Goal: Task Accomplishment & Management: Complete application form

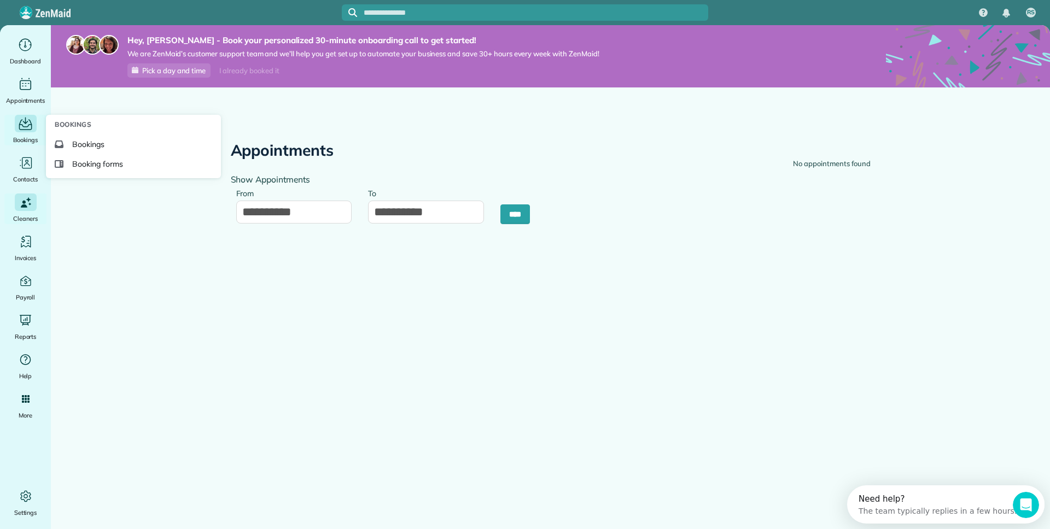
click at [27, 126] on icon "Main" at bounding box center [25, 124] width 13 height 11
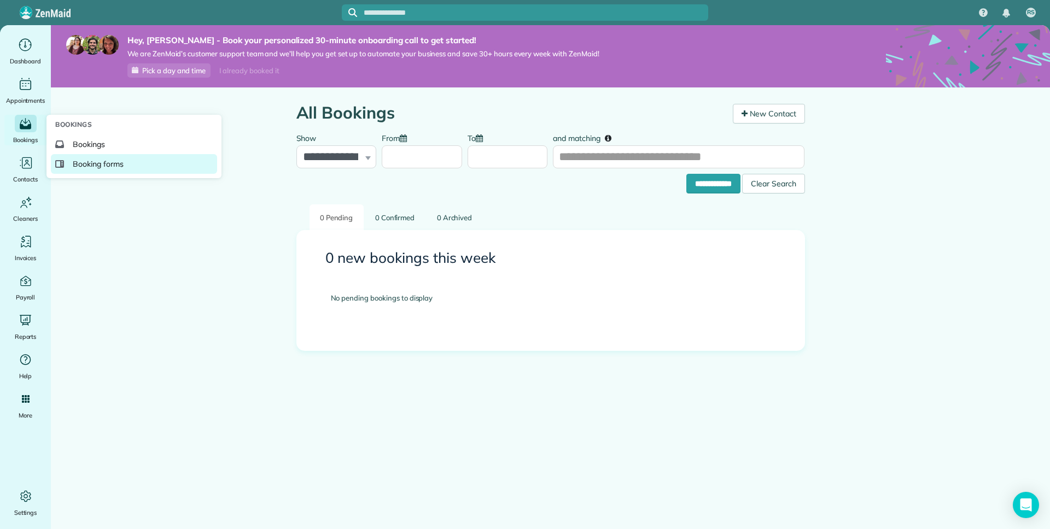
click at [85, 157] on link "Booking forms" at bounding box center [134, 164] width 166 height 20
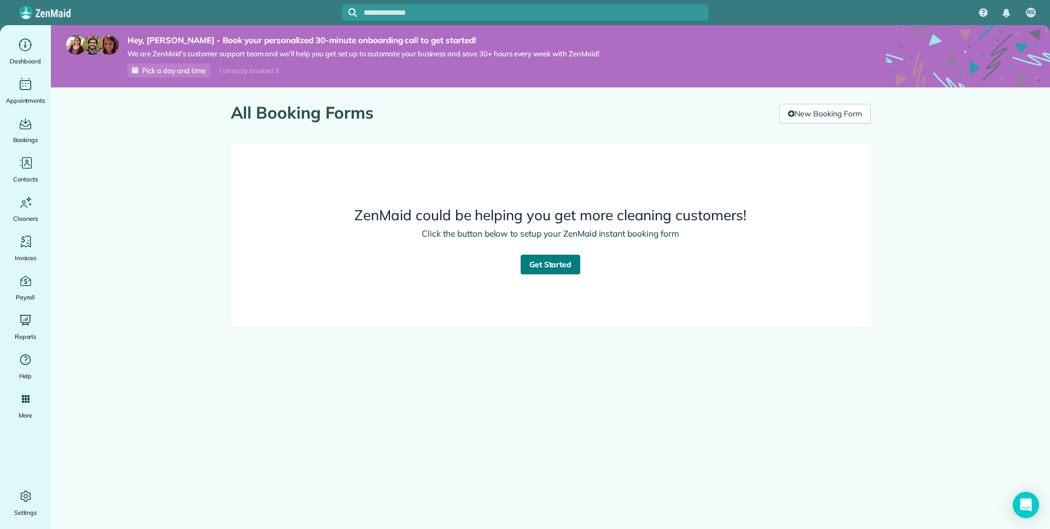
click at [553, 257] on link "Get Started" at bounding box center [550, 265] width 60 height 20
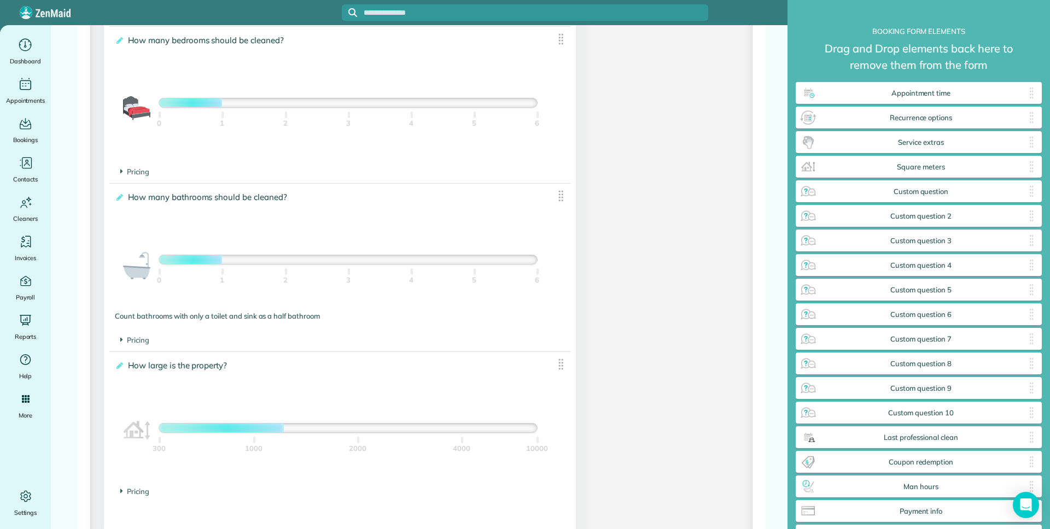
scroll to position [803, 0]
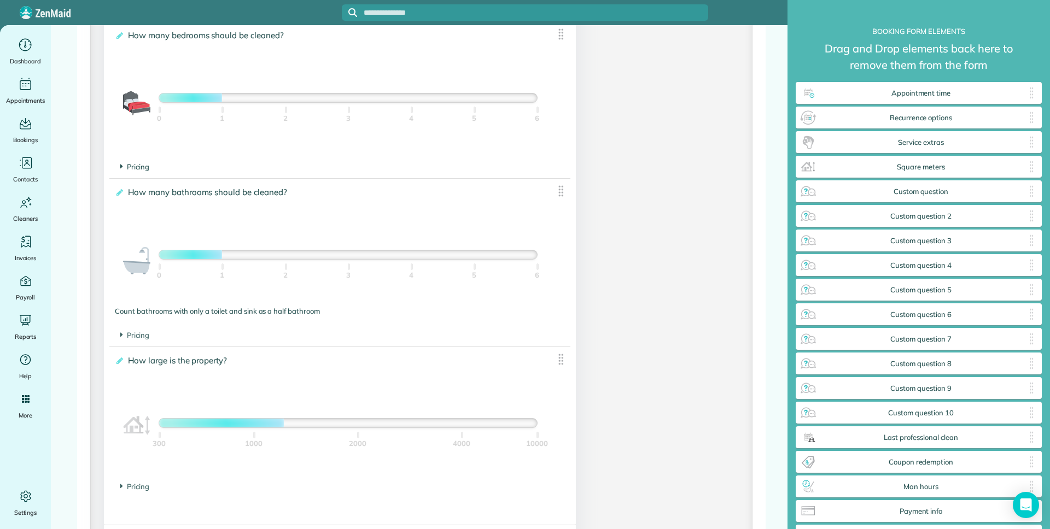
click at [120, 168] on icon at bounding box center [121, 166] width 3 height 9
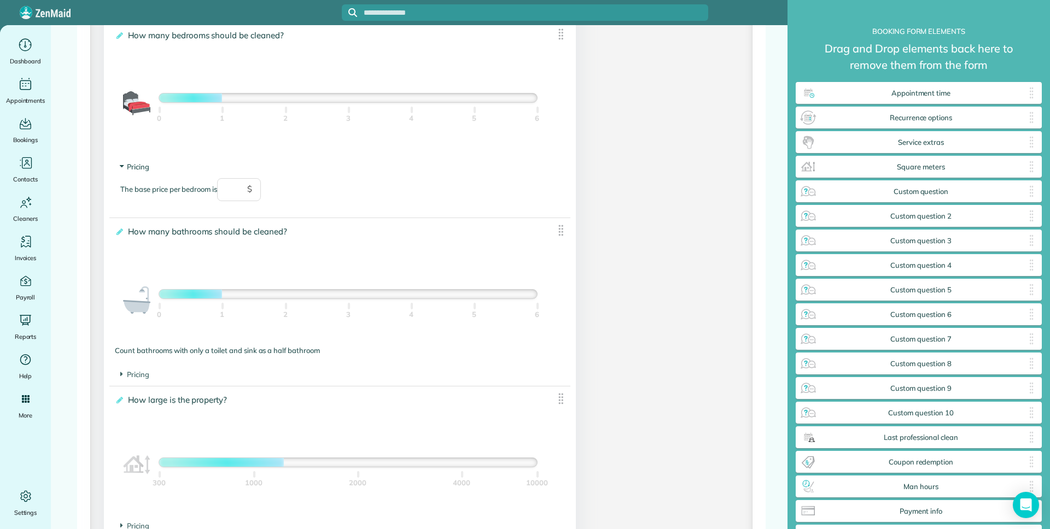
click at [120, 168] on span "Pricing" at bounding box center [134, 166] width 29 height 9
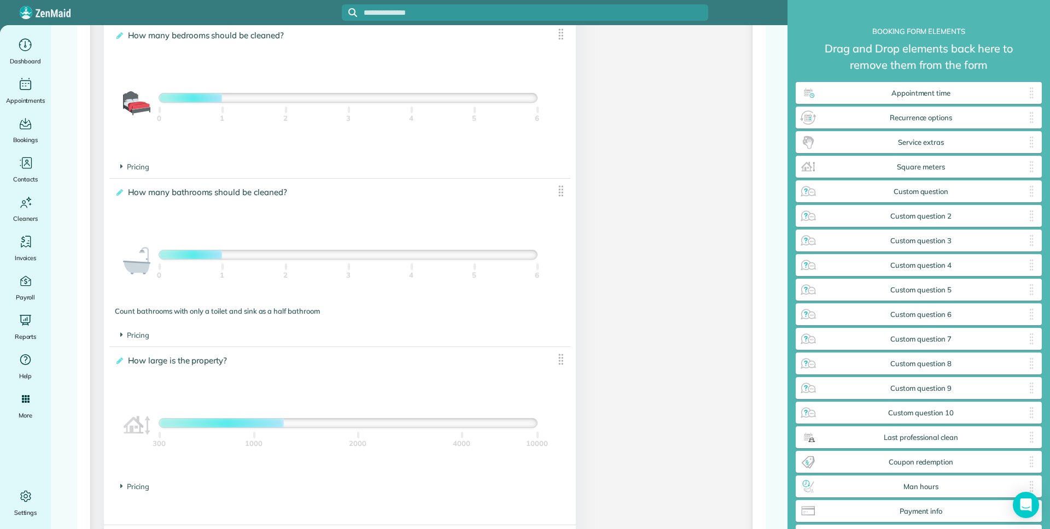
drag, startPoint x: 222, startPoint y: 254, endPoint x: 337, endPoint y: 247, distance: 115.6
click at [336, 248] on div "1 Bathroom 0 1 2 3 4 5 6" at bounding box center [340, 261] width 450 height 38
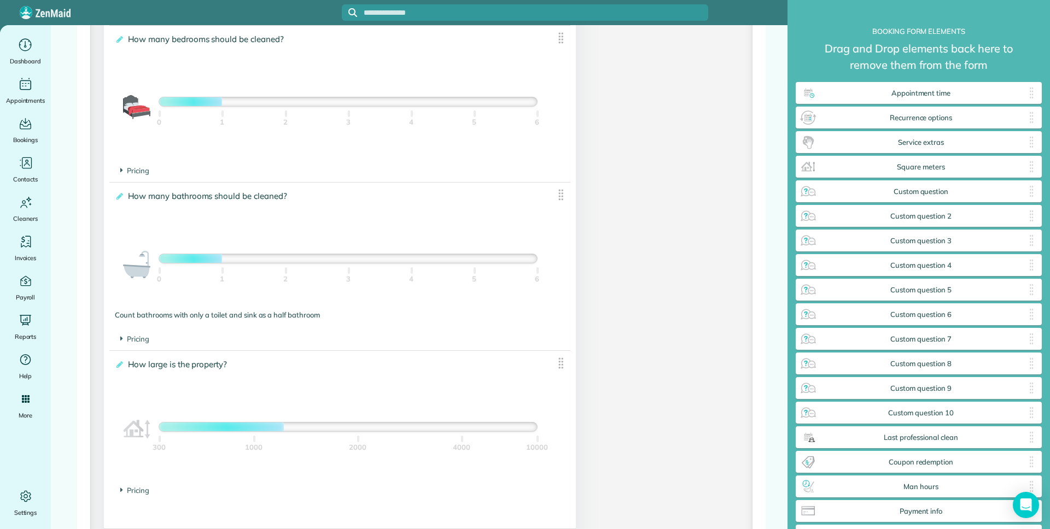
scroll to position [819, 0]
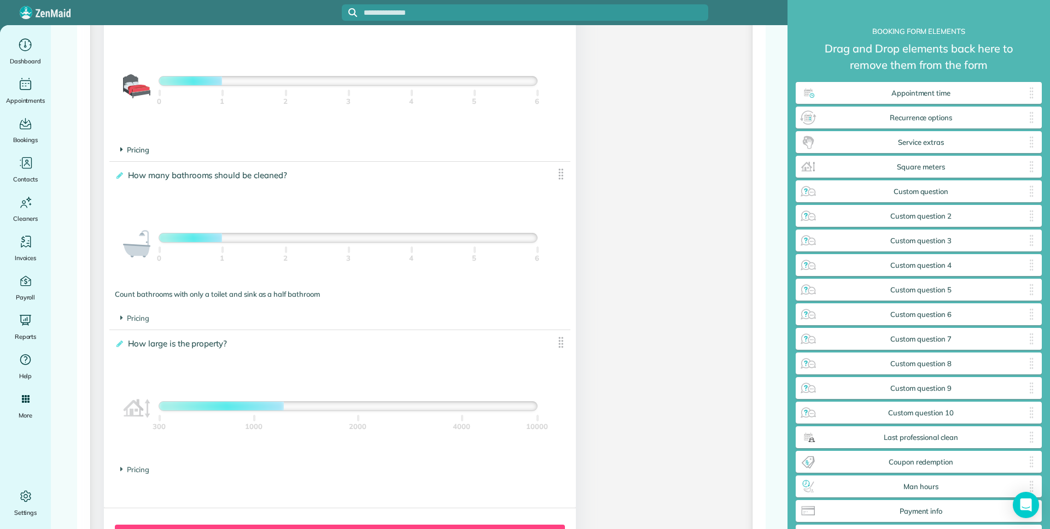
click at [133, 149] on span "Pricing" at bounding box center [134, 149] width 29 height 9
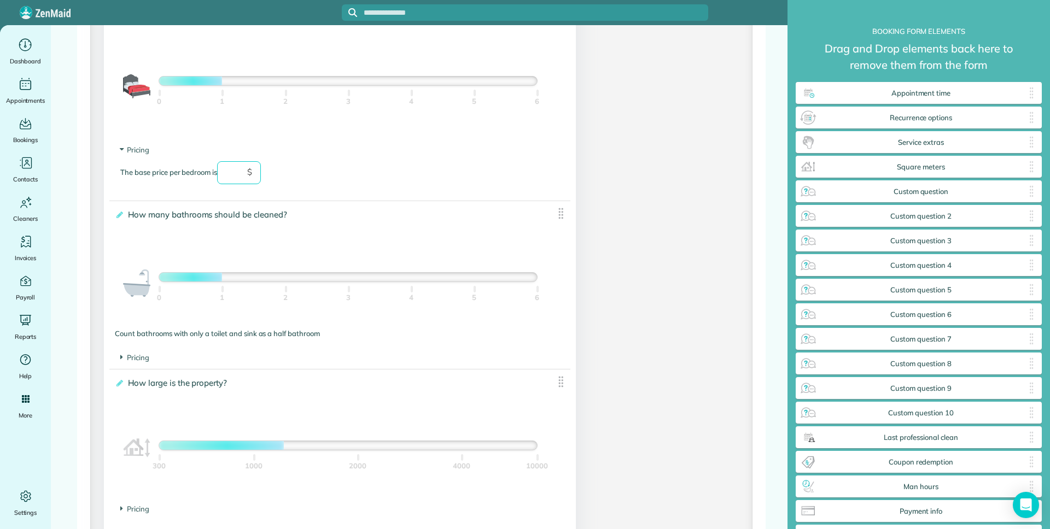
click at [242, 169] on input "text" at bounding box center [239, 172] width 44 height 23
click at [121, 359] on icon at bounding box center [121, 357] width 3 height 9
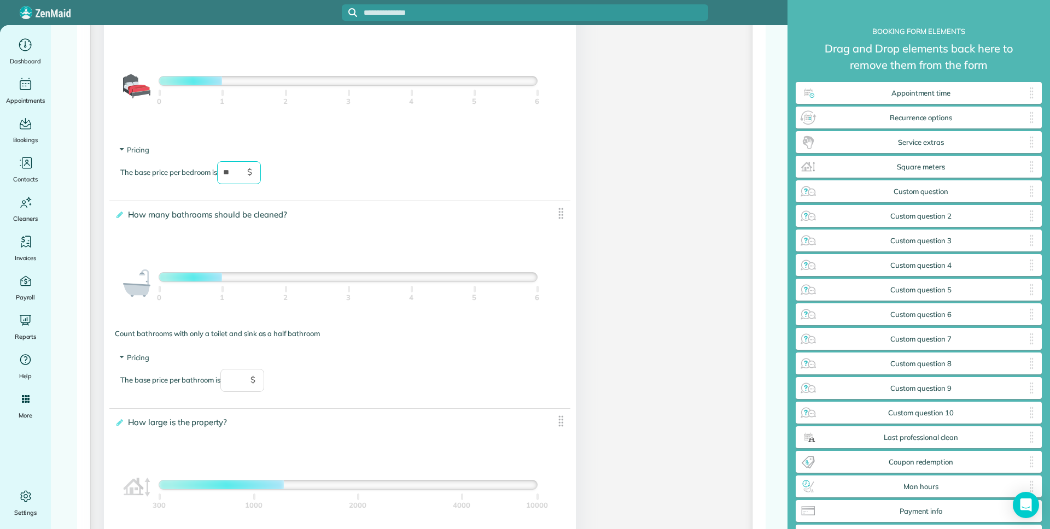
type input "**"
click at [237, 382] on input "text" at bounding box center [242, 380] width 44 height 23
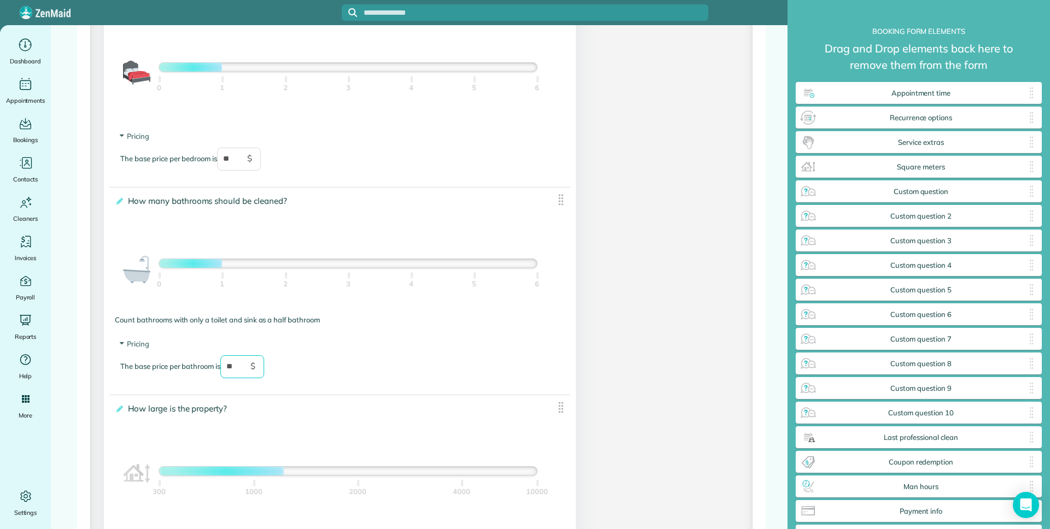
scroll to position [834, 0]
click at [319, 370] on div "The base price per bathroom is ** $" at bounding box center [339, 372] width 439 height 34
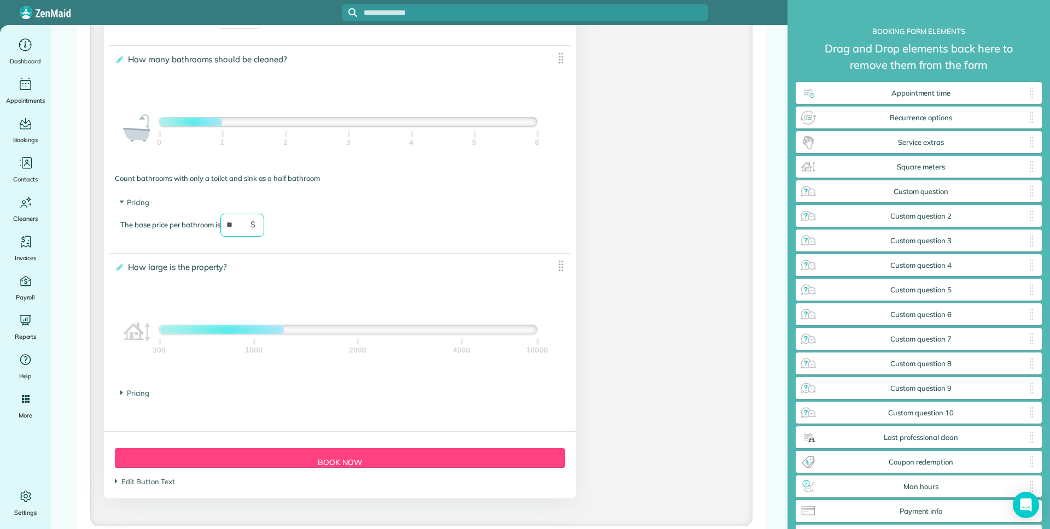
scroll to position [985, 0]
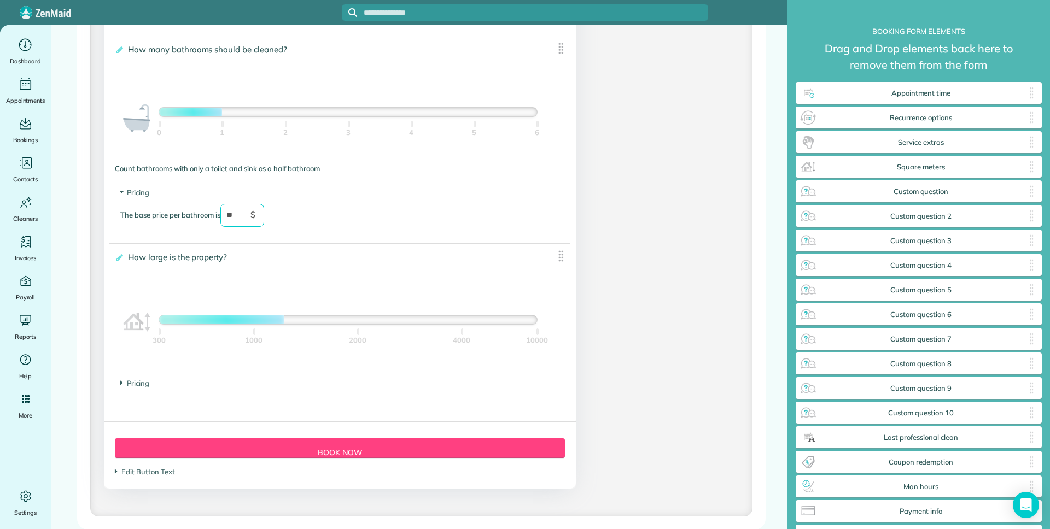
click at [140, 390] on footer "Pricing The base price per 100 sqft is $" at bounding box center [339, 384] width 461 height 22
click at [134, 381] on span "Pricing" at bounding box center [134, 383] width 29 height 9
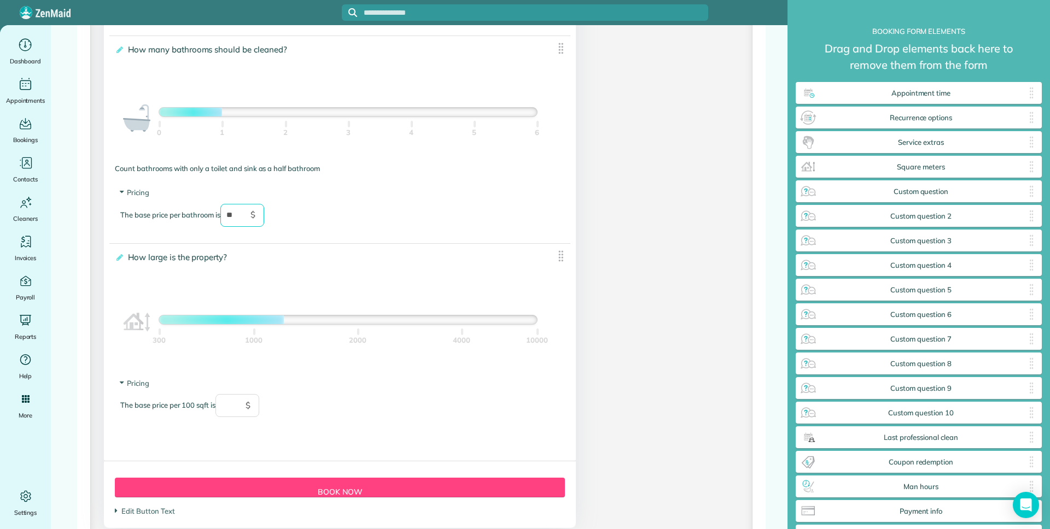
type input "**"
click at [230, 407] on input "text" at bounding box center [237, 405] width 44 height 23
click at [339, 427] on div "The base price per 100 sqft is ** $" at bounding box center [339, 411] width 439 height 34
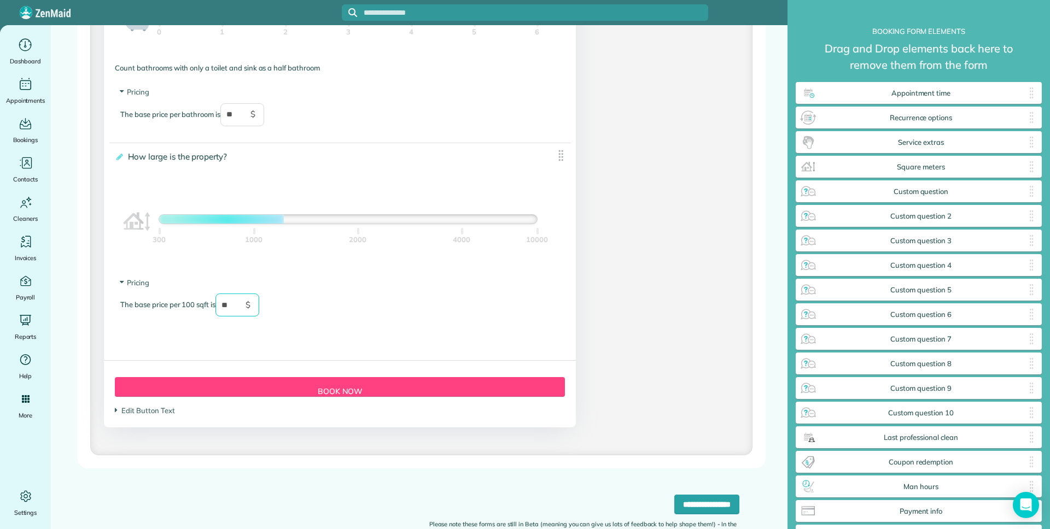
scroll to position [1119, 0]
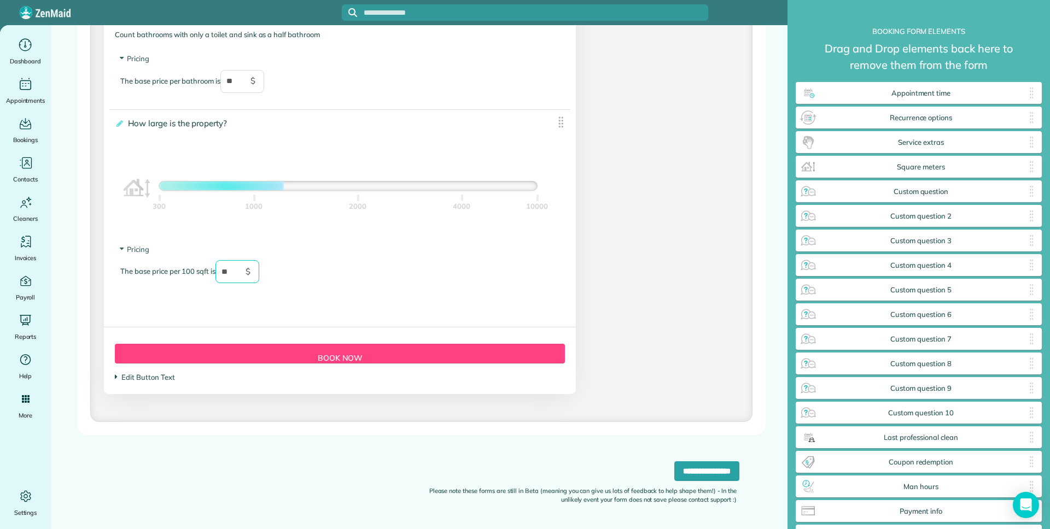
type input "**"
click at [116, 378] on icon at bounding box center [116, 376] width 3 height 9
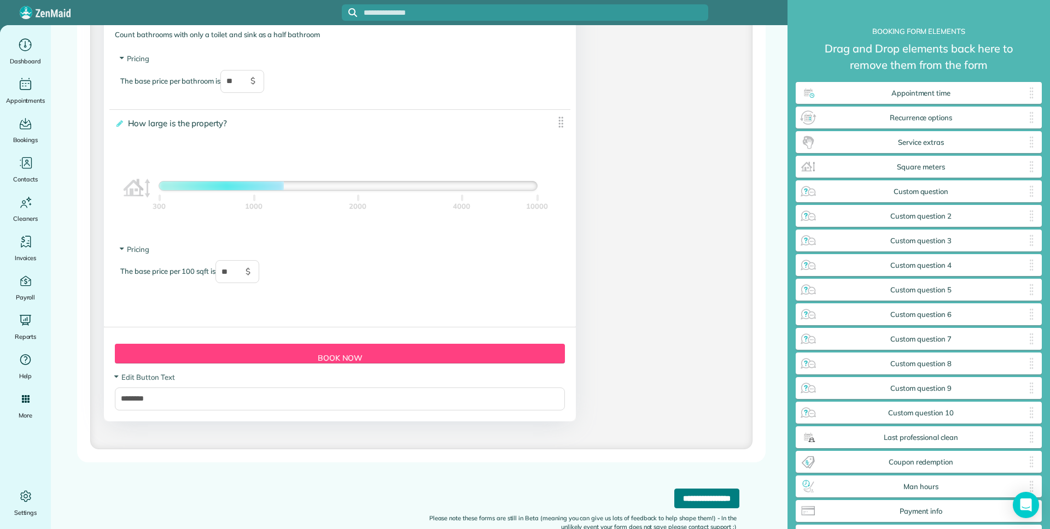
click at [700, 495] on input "**********" at bounding box center [706, 499] width 65 height 20
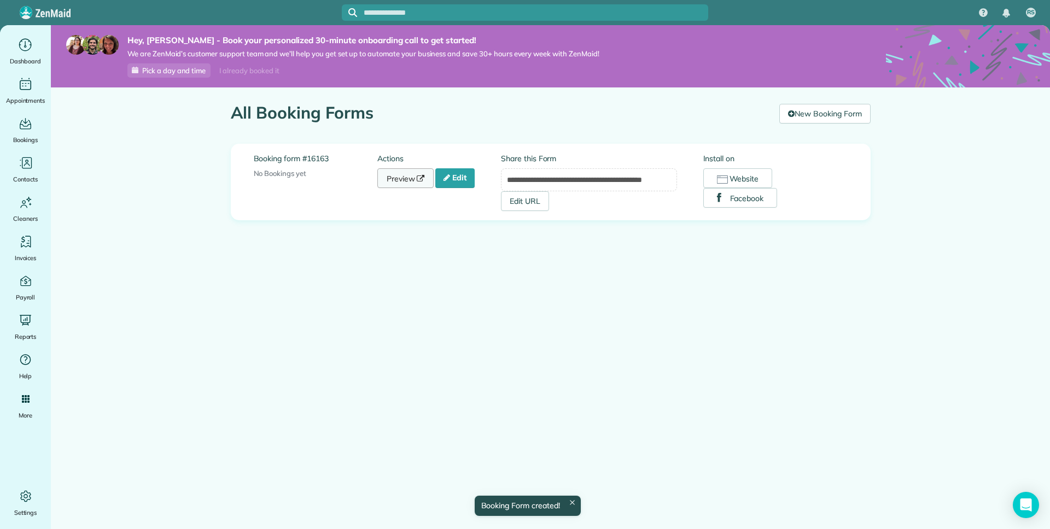
click at [403, 177] on link "Preview" at bounding box center [405, 178] width 57 height 20
click at [464, 186] on link "Edit" at bounding box center [454, 178] width 39 height 20
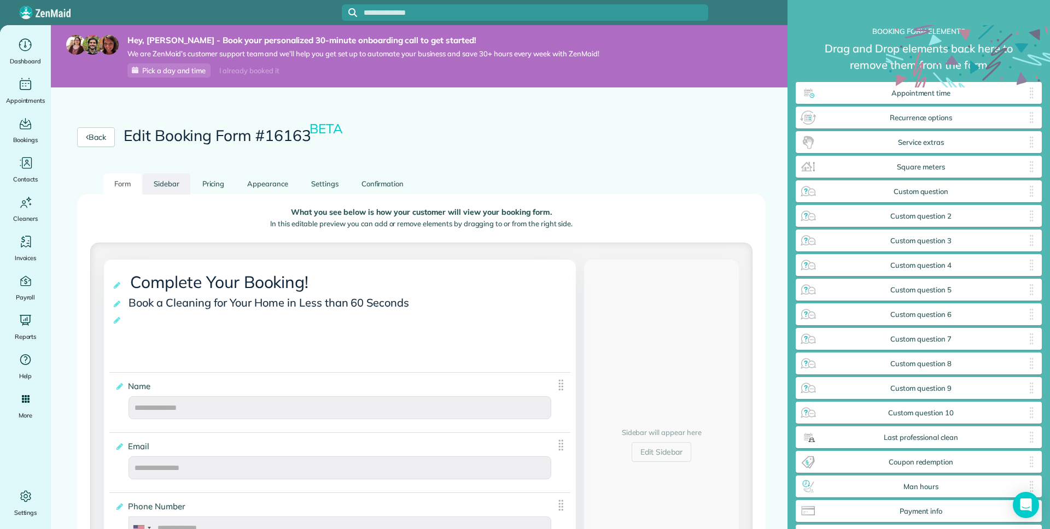
click at [165, 183] on link "Sidebar" at bounding box center [167, 183] width 48 height 21
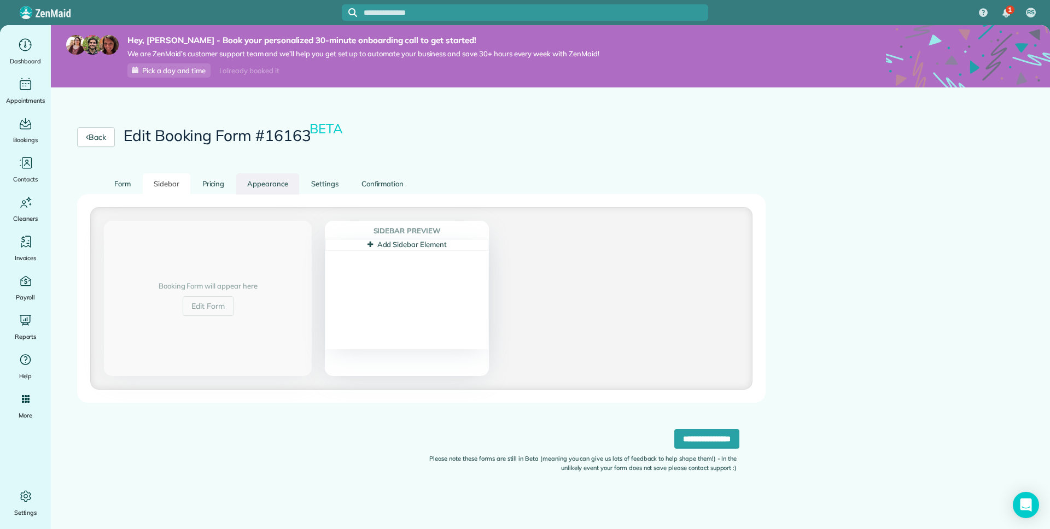
click at [266, 187] on link "Appearance" at bounding box center [267, 183] width 63 height 21
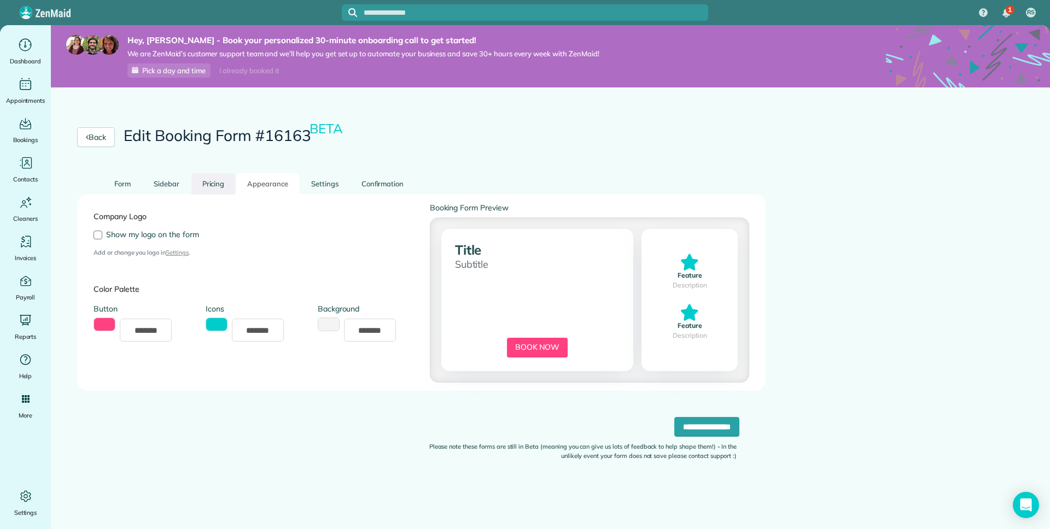
click at [219, 181] on link "Pricing" at bounding box center [213, 183] width 44 height 21
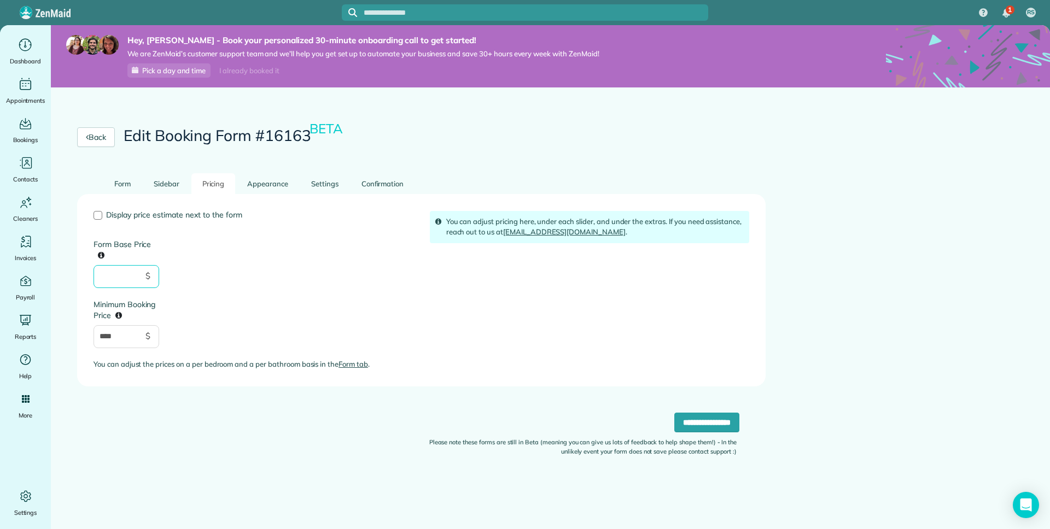
click at [134, 278] on input "Form Base Price" at bounding box center [126, 276] width 66 height 23
click at [272, 177] on link "Appearance" at bounding box center [267, 183] width 63 height 21
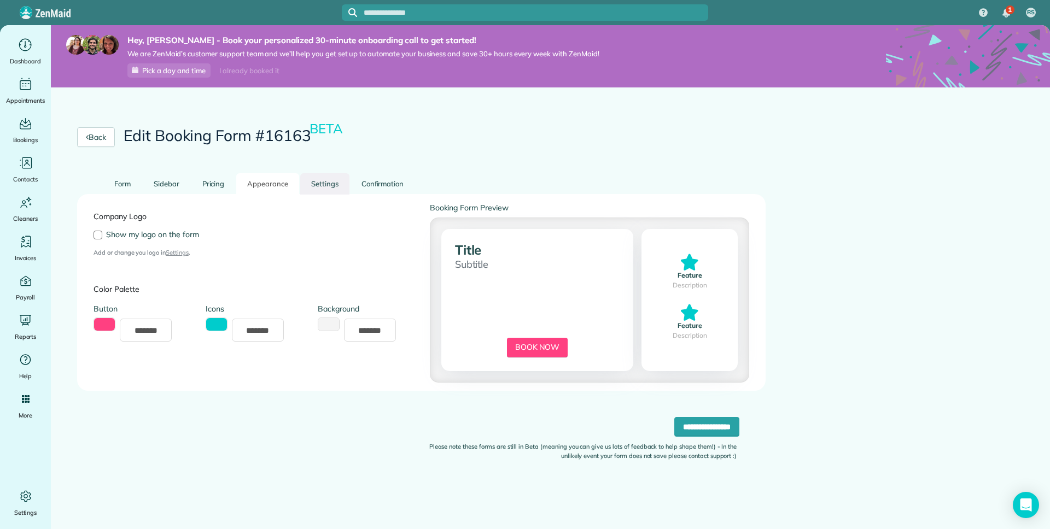
click at [323, 189] on link "Settings" at bounding box center [324, 183] width 49 height 21
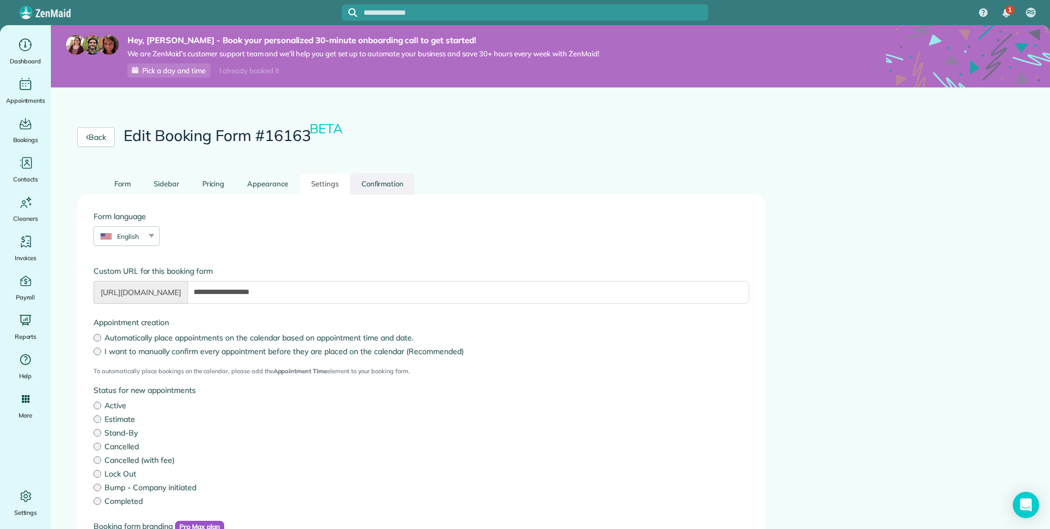
click at [400, 185] on link "Confirmation" at bounding box center [382, 183] width 65 height 21
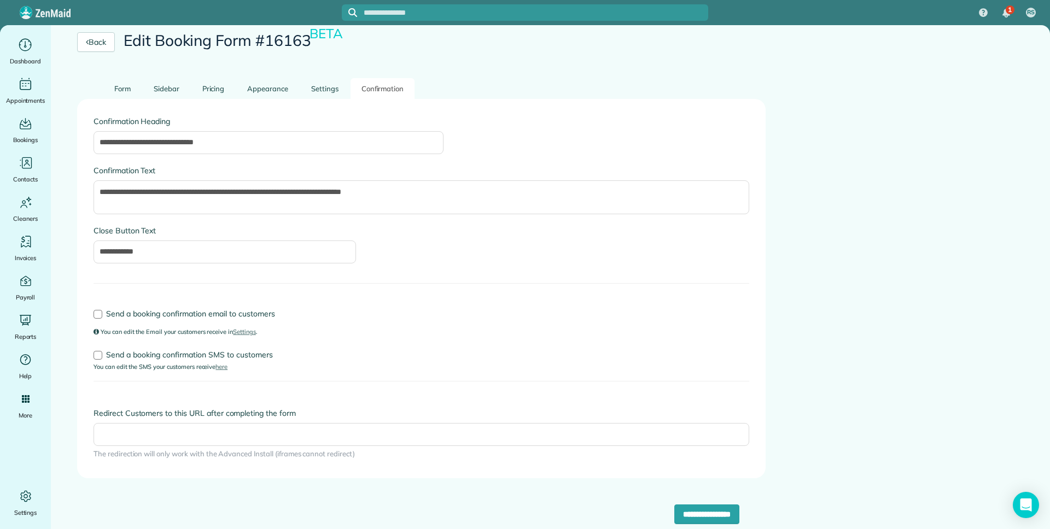
scroll to position [97, 0]
click at [95, 355] on div at bounding box center [97, 353] width 9 height 9
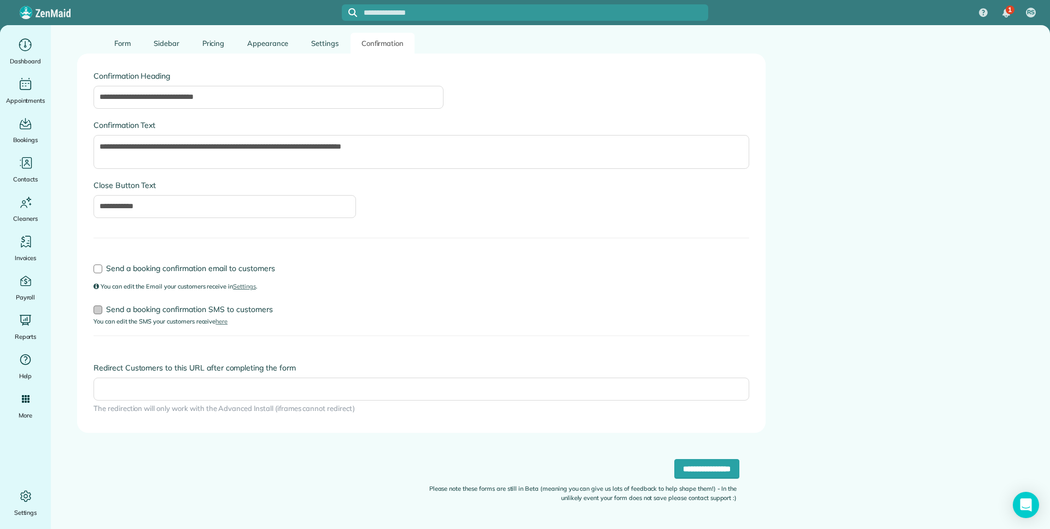
scroll to position [147, 0]
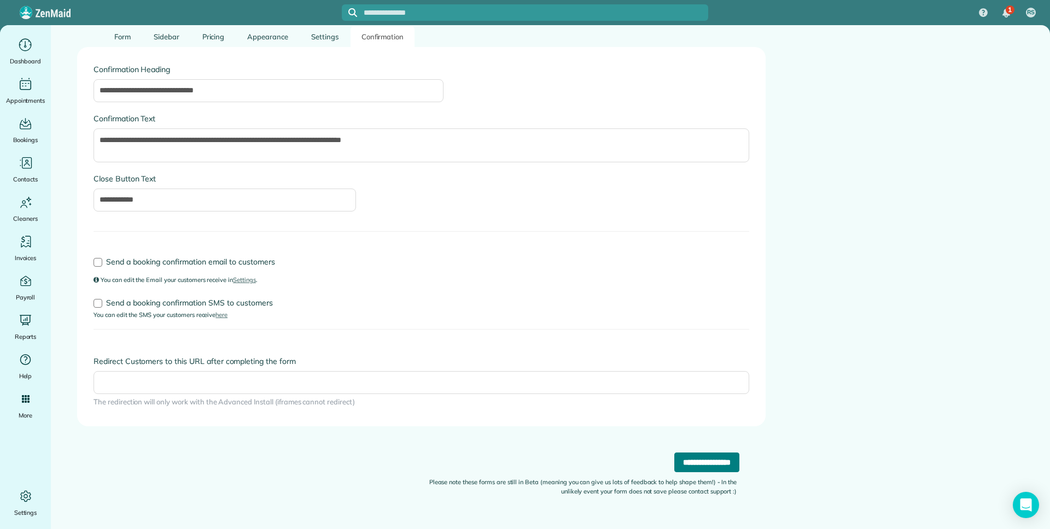
click at [710, 460] on input "**********" at bounding box center [706, 463] width 65 height 20
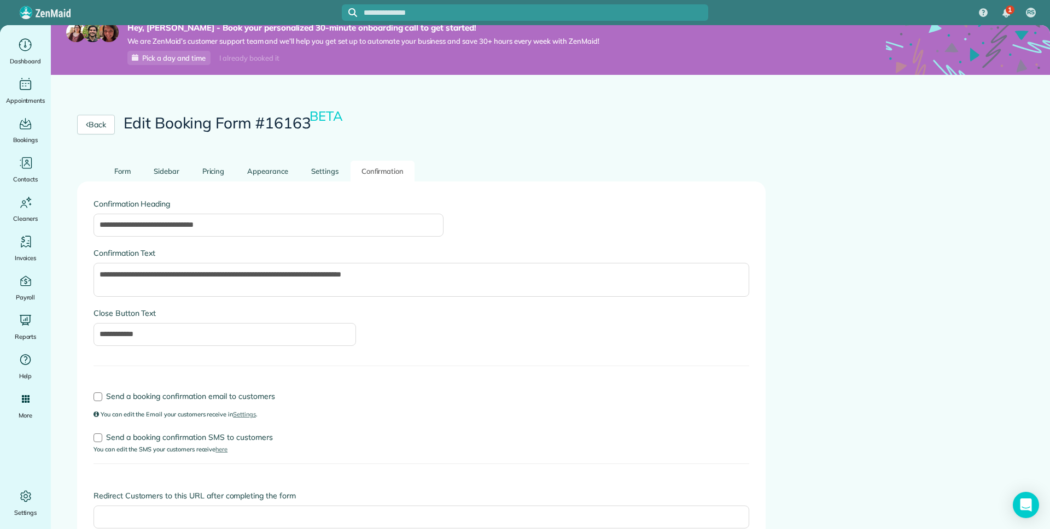
scroll to position [0, 0]
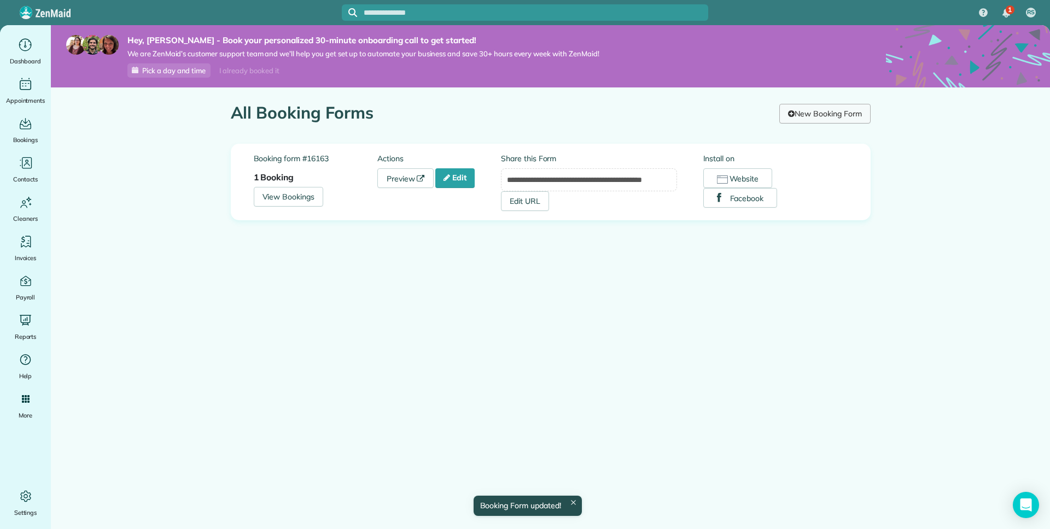
click at [812, 108] on link "New Booking Form" at bounding box center [824, 114] width 91 height 20
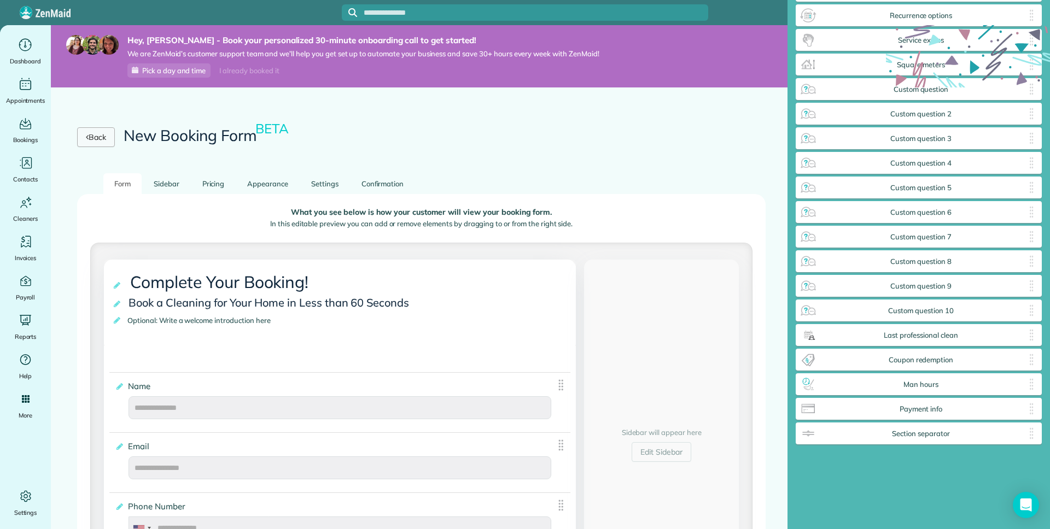
click at [89, 146] on link "Back" at bounding box center [96, 137] width 38 height 20
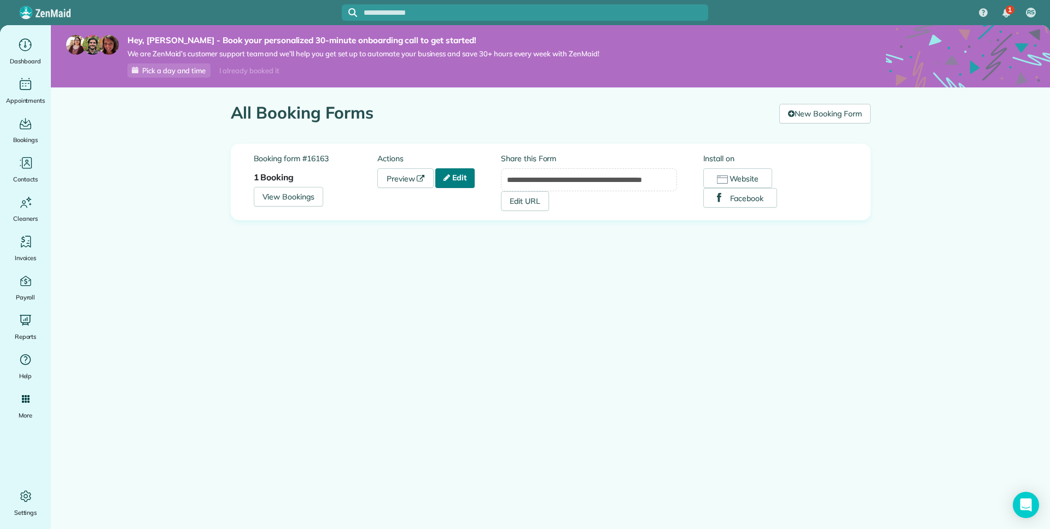
click at [450, 172] on link "Edit" at bounding box center [454, 178] width 39 height 20
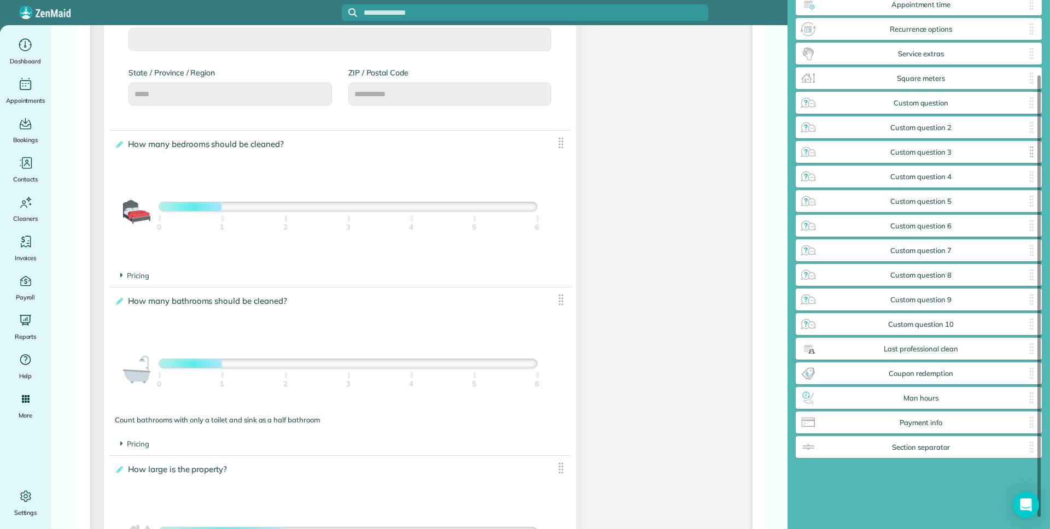
scroll to position [89, 0]
